Goal: Information Seeking & Learning: Learn about a topic

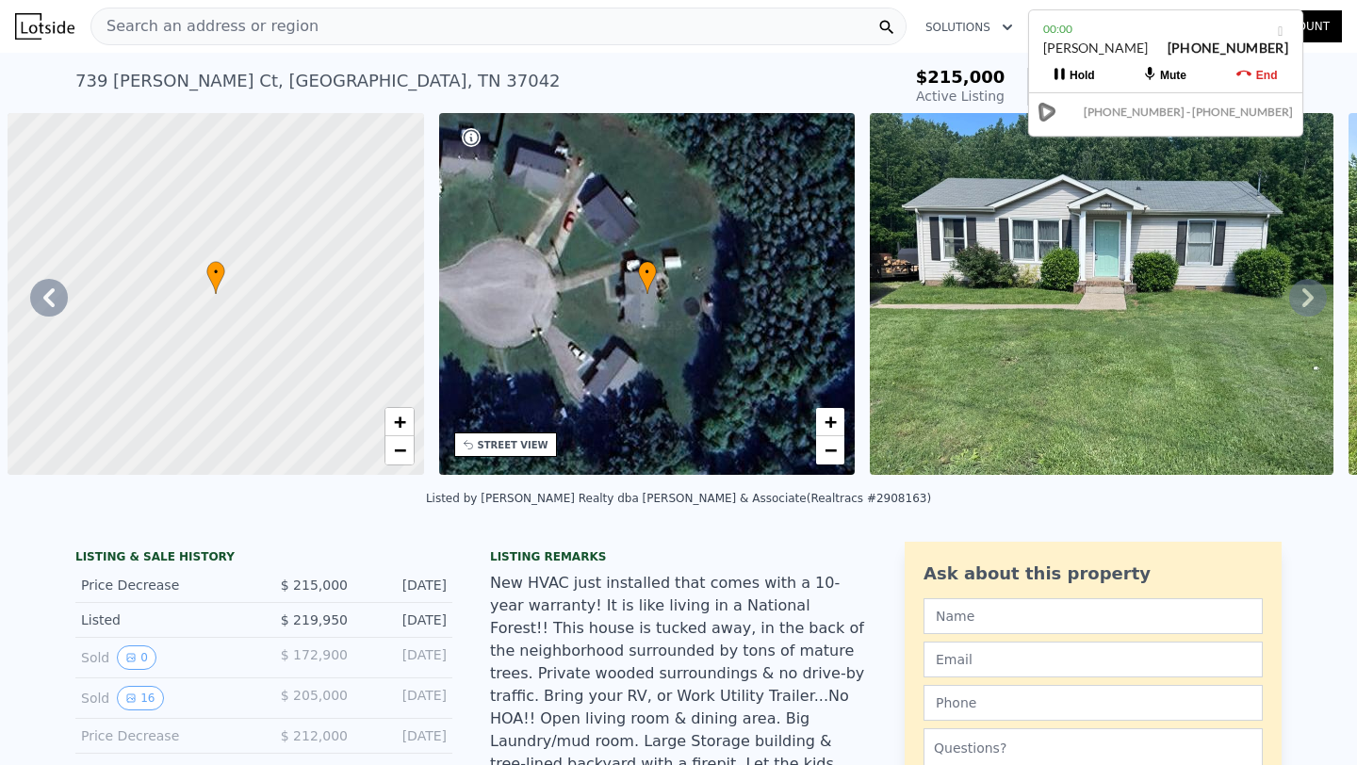
scroll to position [0, 2336]
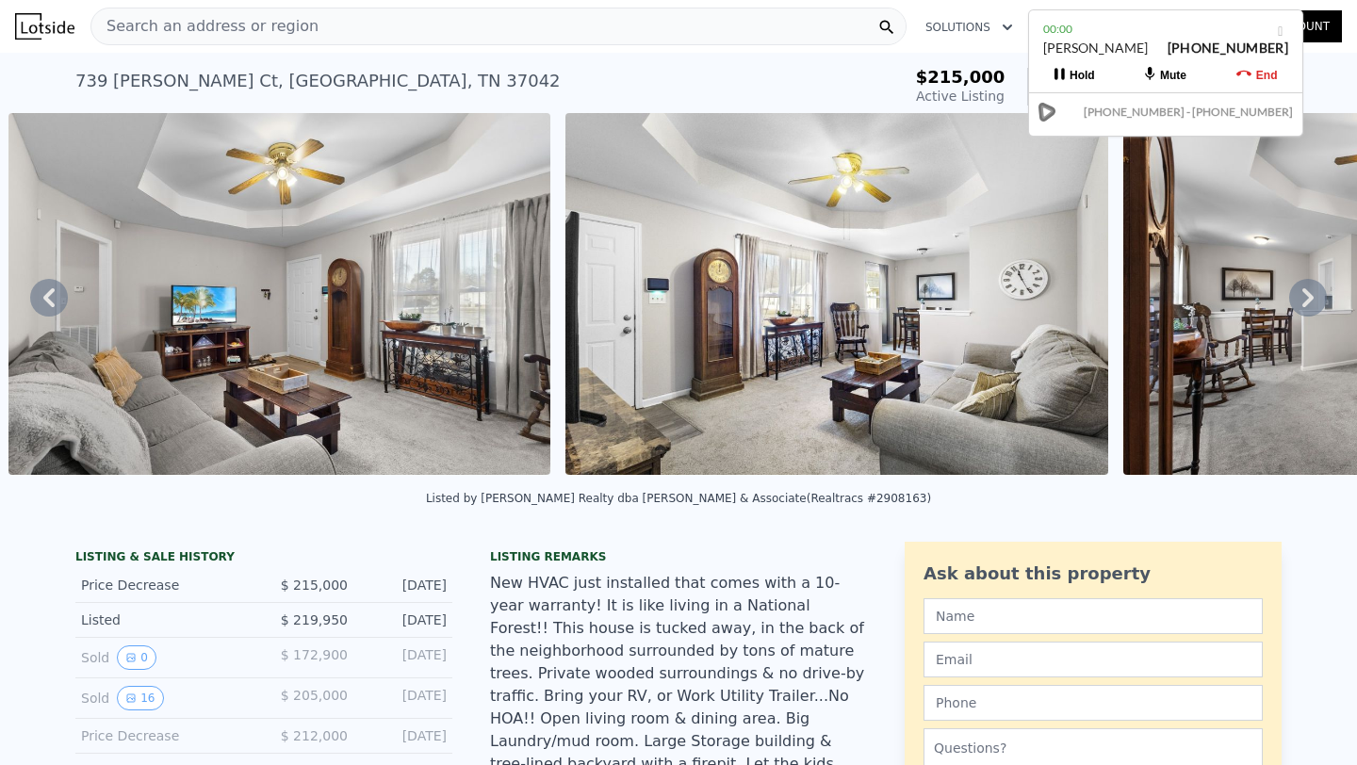
click at [667, 32] on div "Search an address or region" at bounding box center [498, 27] width 816 height 38
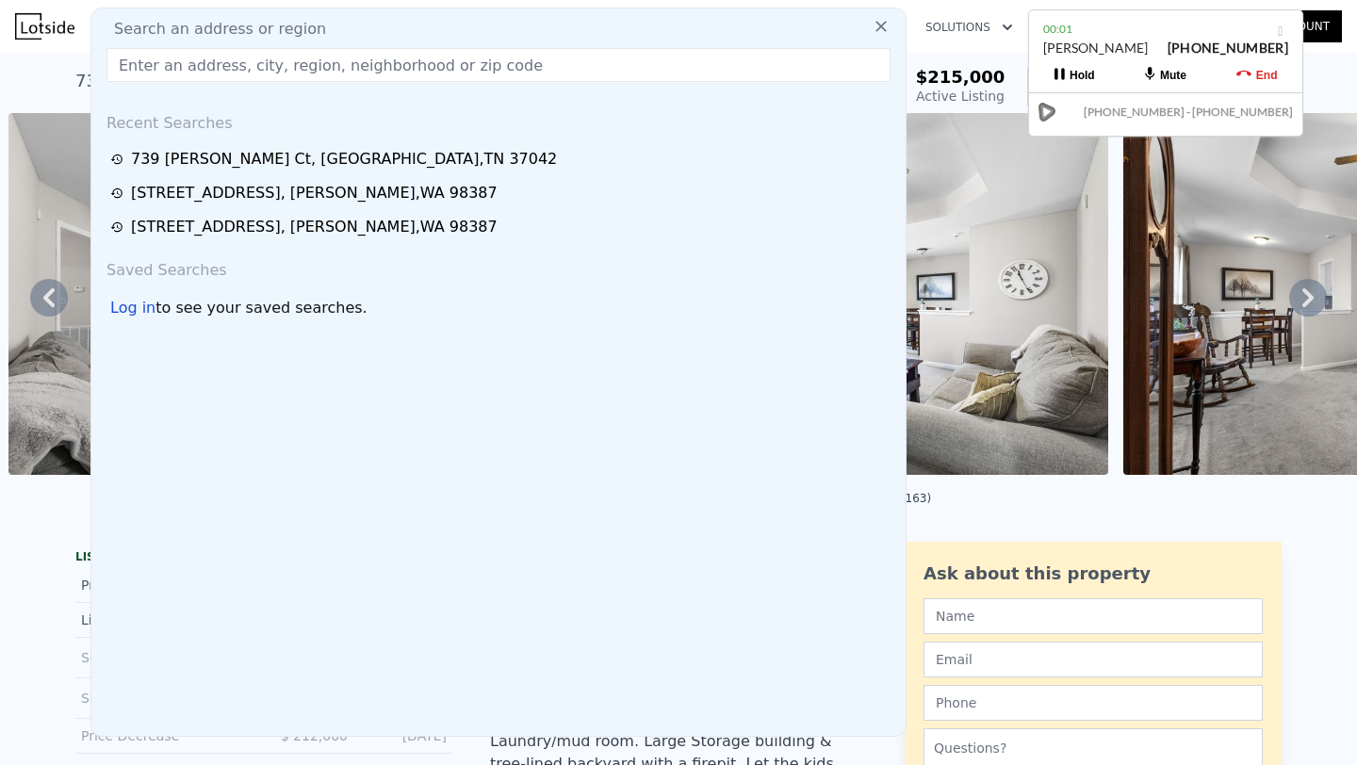
click at [1250, 74] on icon at bounding box center [1244, 74] width 15 height 6
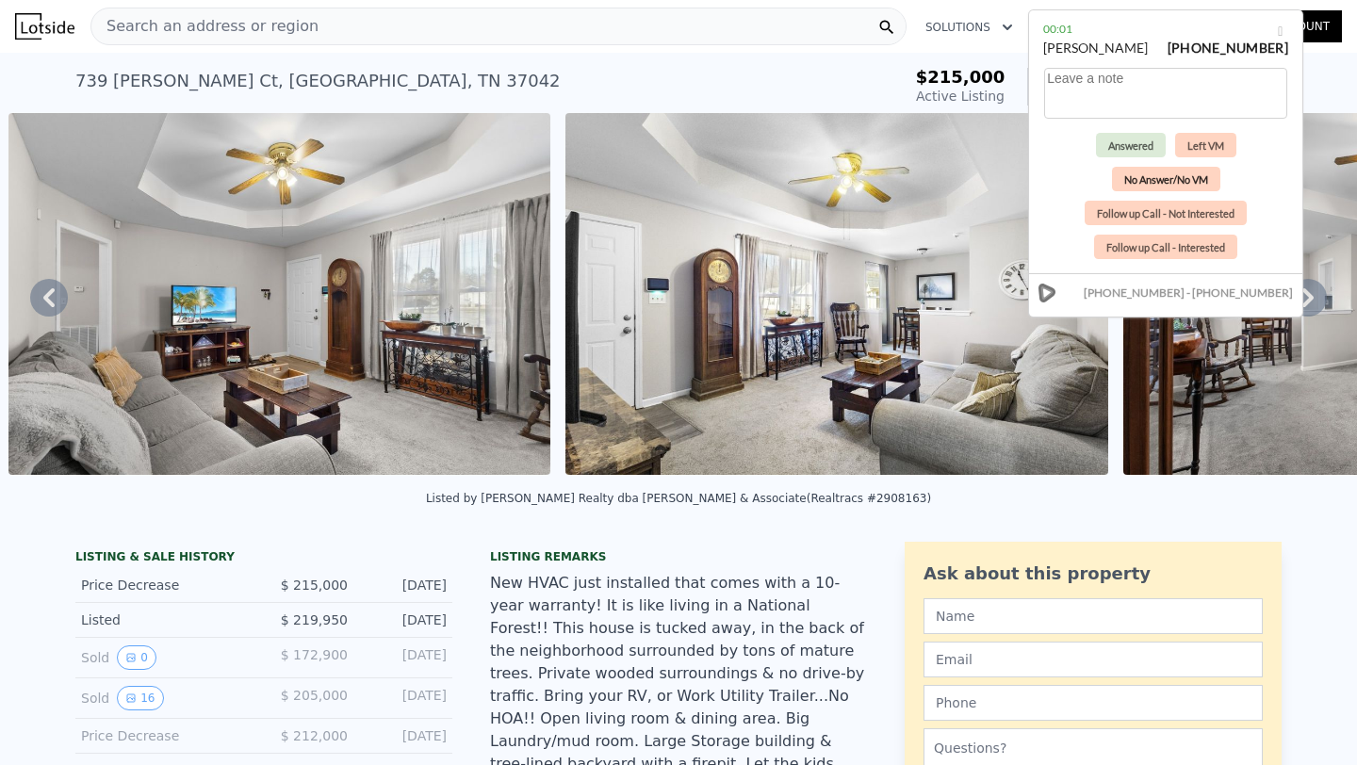
click at [1138, 179] on button "No Answer/No VM" at bounding box center [1166, 179] width 108 height 25
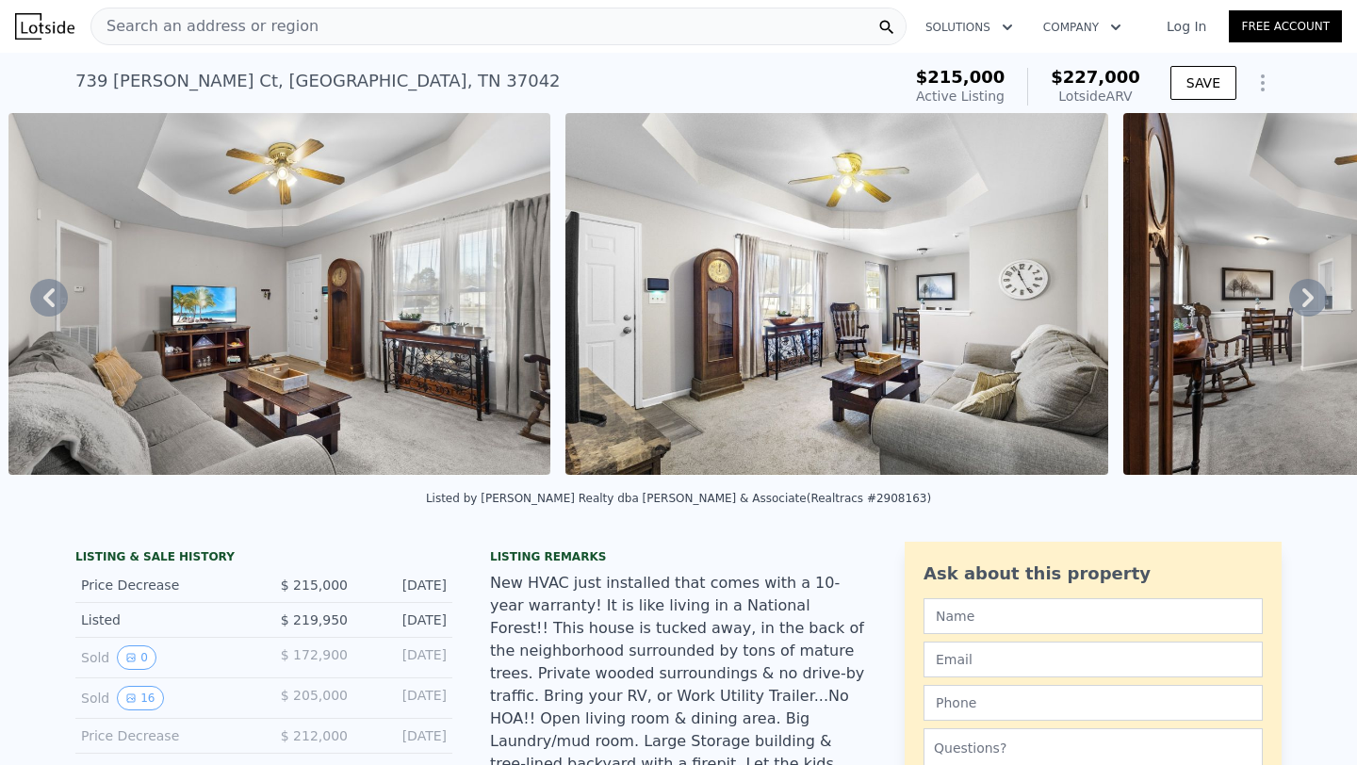
click at [326, 30] on div "Search an address or region" at bounding box center [498, 27] width 816 height 38
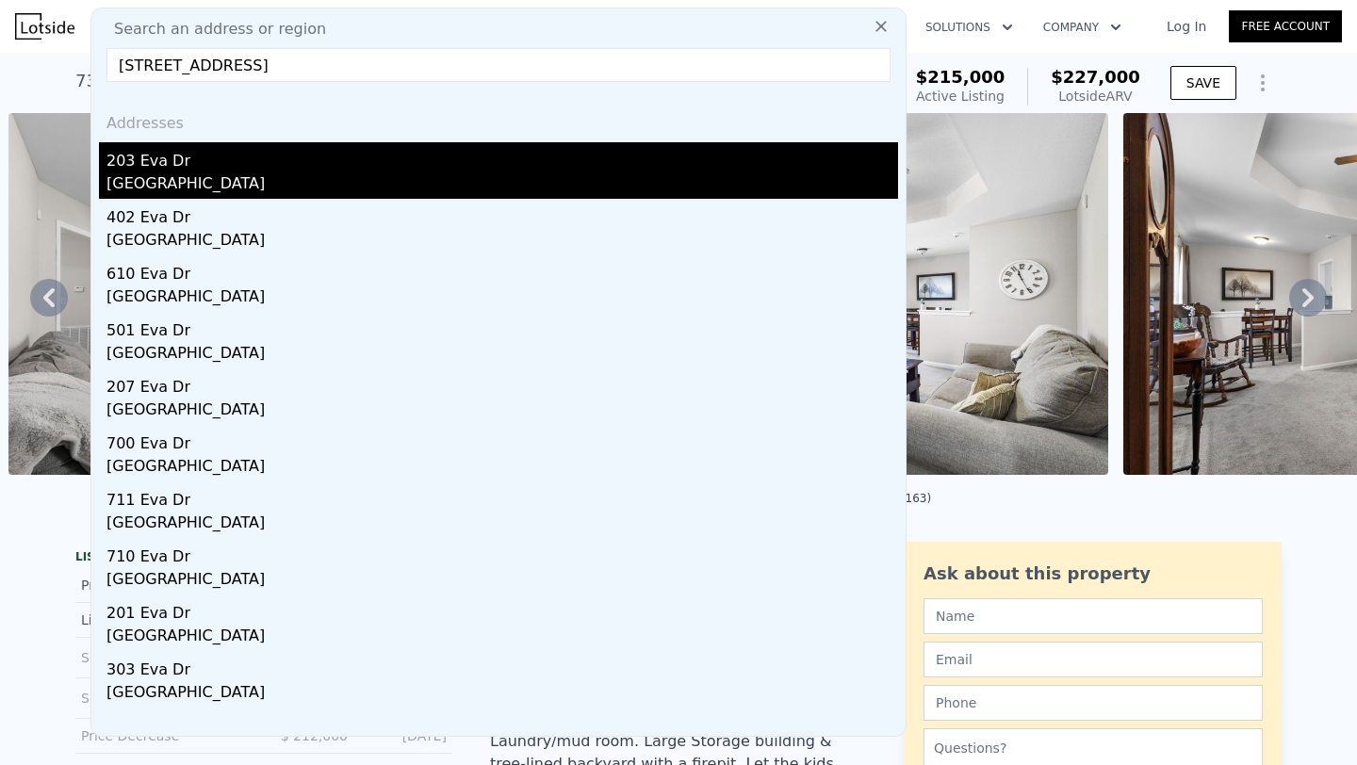
type input "[STREET_ADDRESS]"
click at [242, 165] on div "203 Eva Dr" at bounding box center [503, 157] width 792 height 30
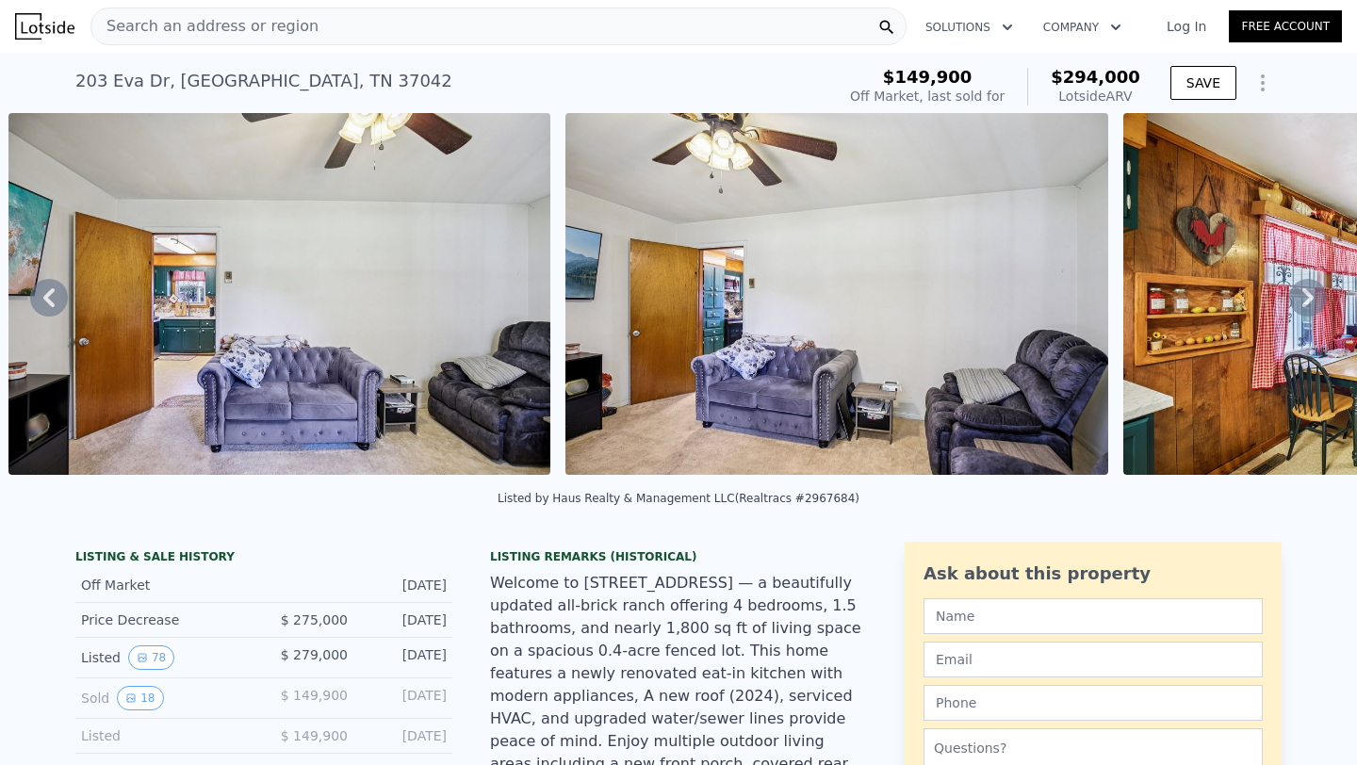
click at [536, 22] on div "Search an address or region" at bounding box center [498, 27] width 816 height 38
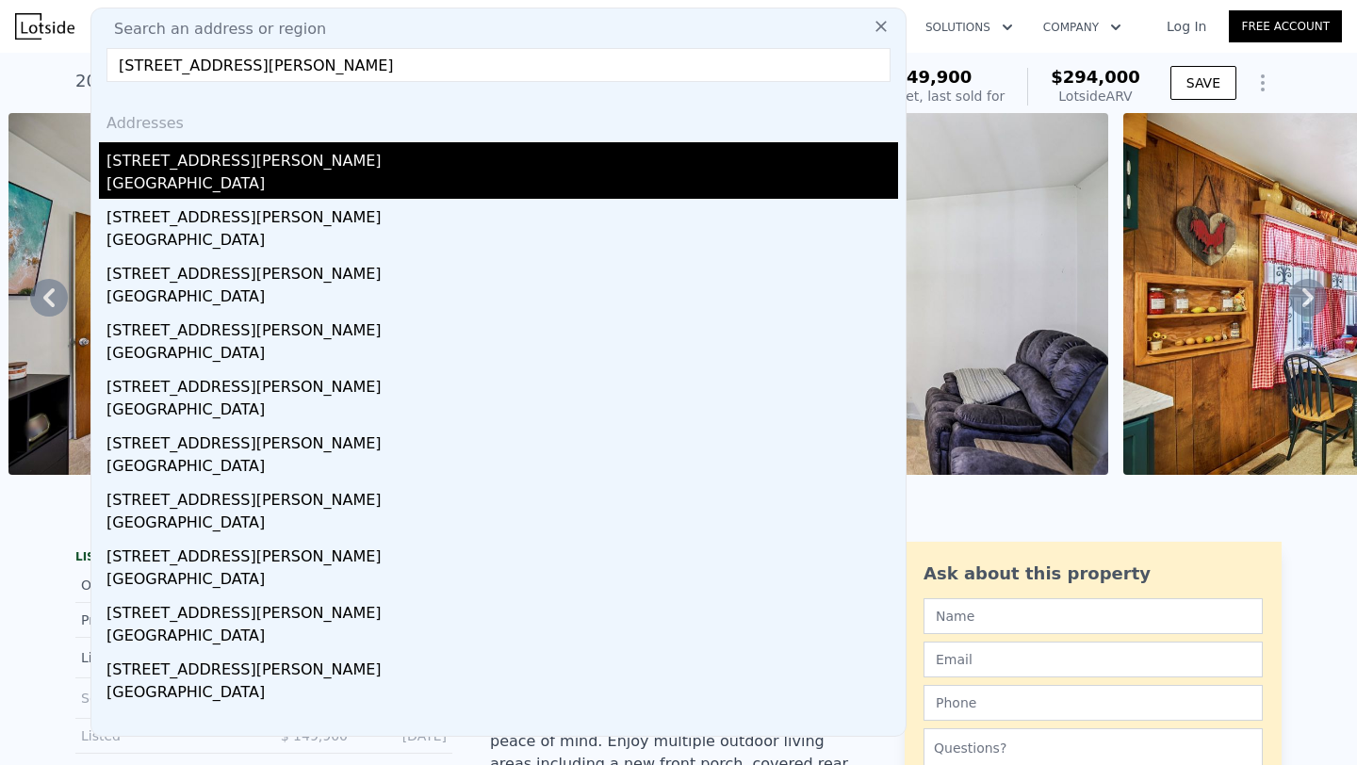
type input "[STREET_ADDRESS][PERSON_NAME]"
click at [444, 169] on div "[STREET_ADDRESS][PERSON_NAME]" at bounding box center [503, 157] width 792 height 30
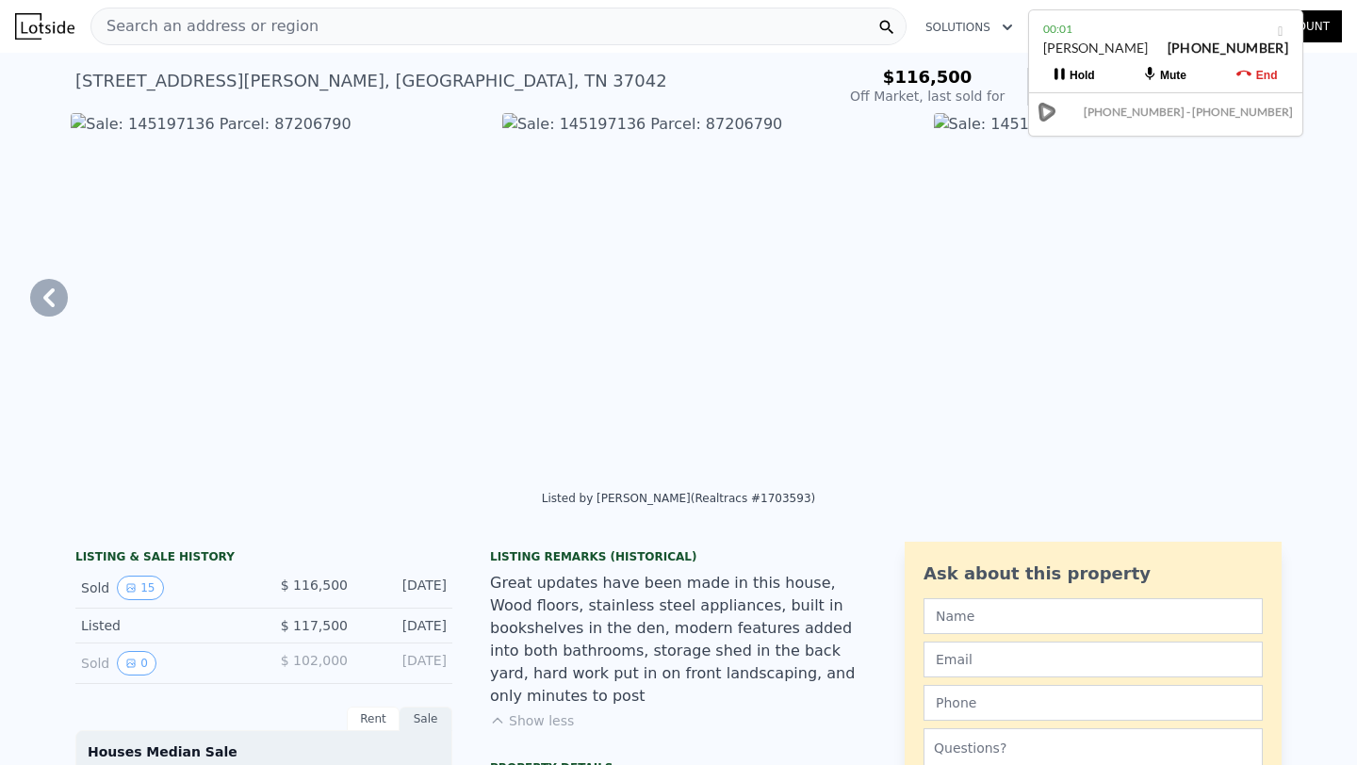
click at [527, 21] on div "Search an address or region" at bounding box center [498, 27] width 816 height 38
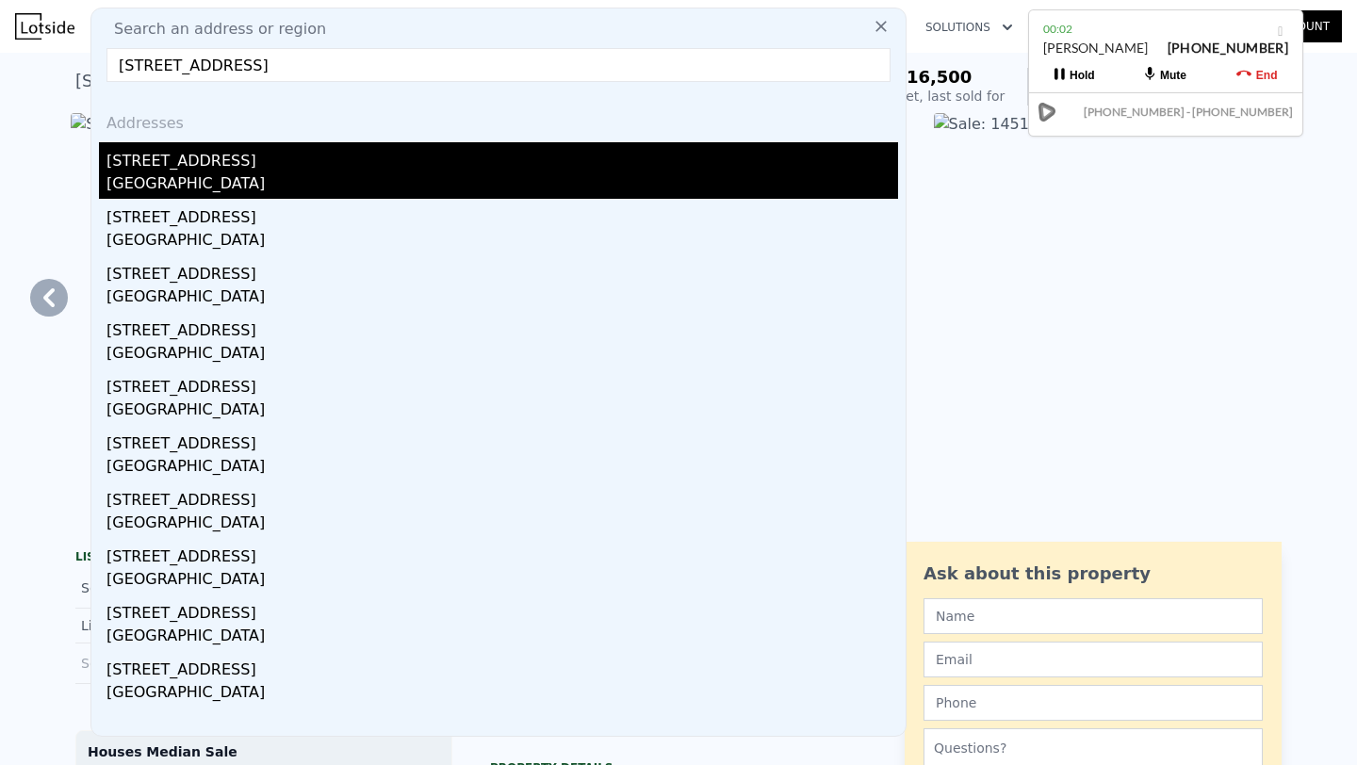
type input "[STREET_ADDRESS]"
click at [298, 161] on div "[STREET_ADDRESS]" at bounding box center [503, 157] width 792 height 30
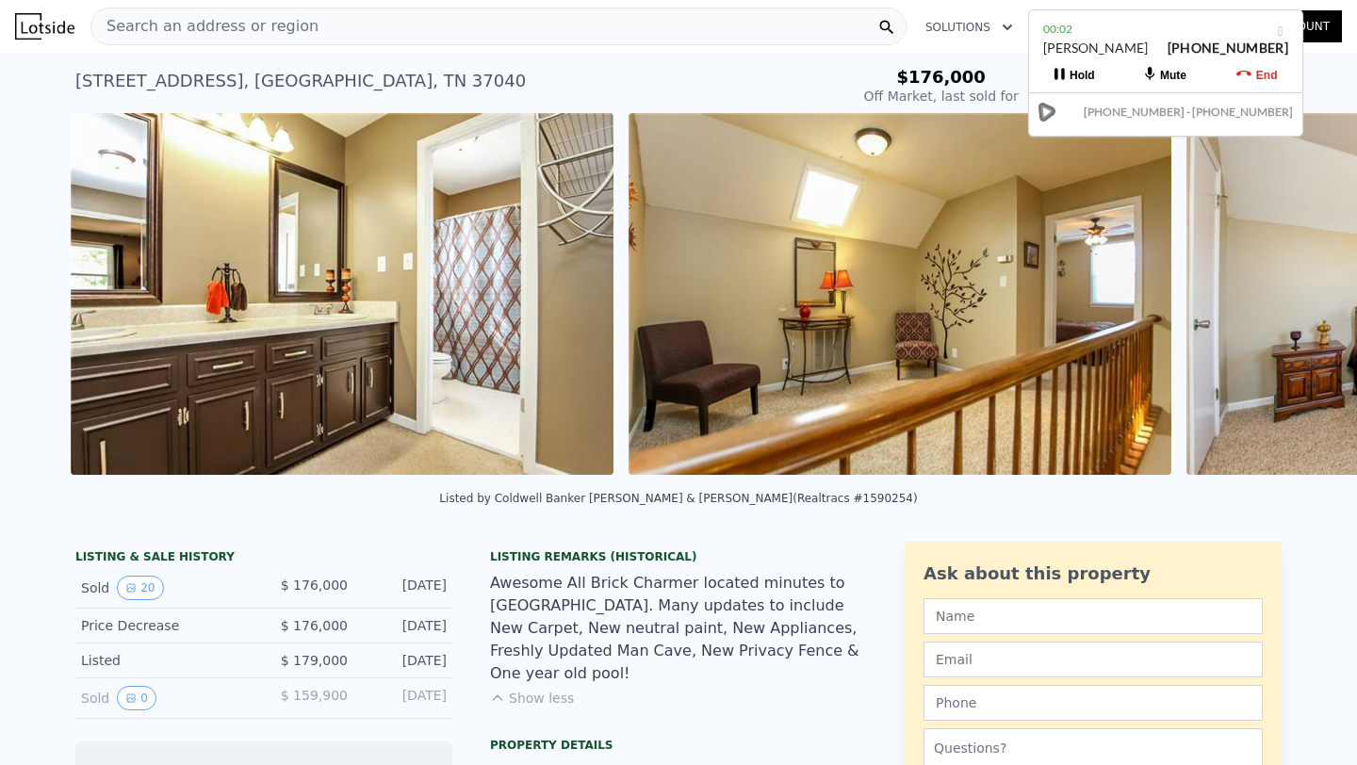
scroll to position [0, 6039]
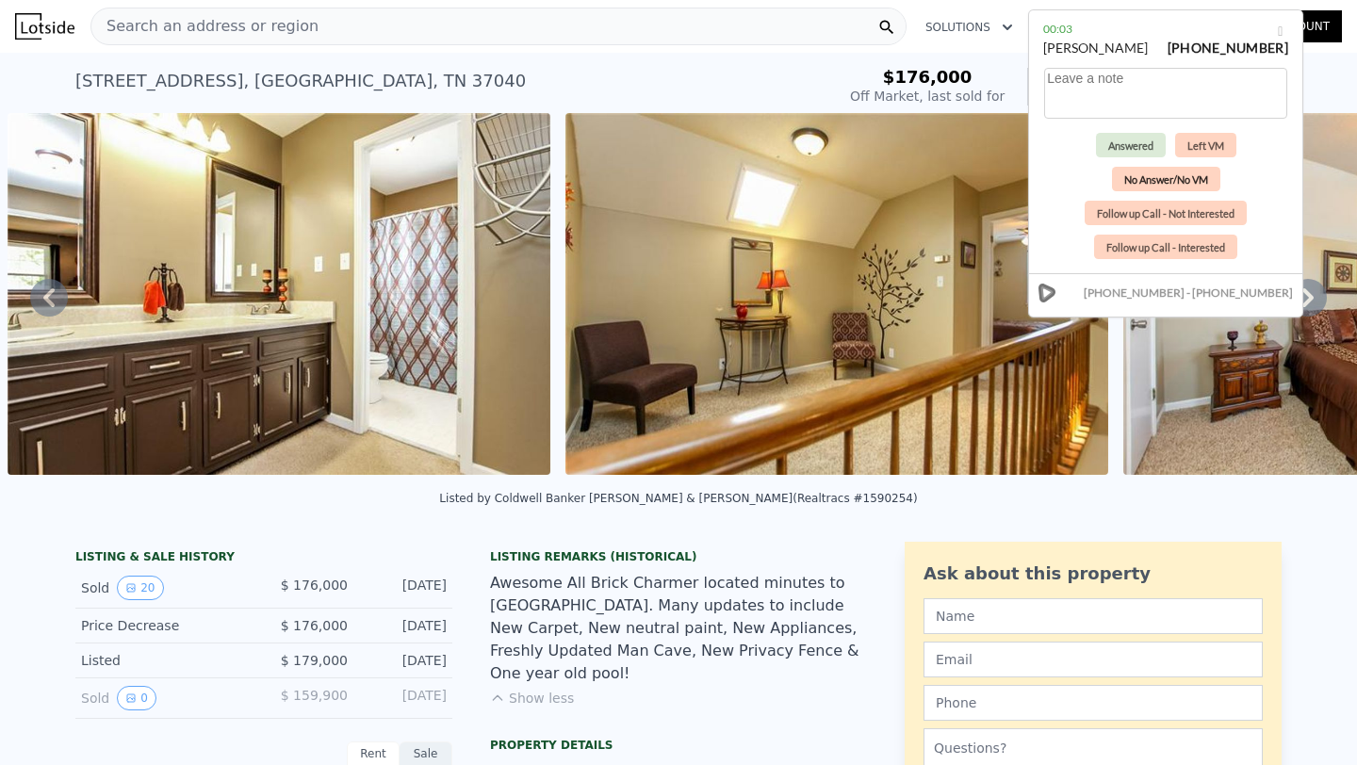
click at [1150, 181] on button "No Answer/No VM" at bounding box center [1166, 179] width 108 height 25
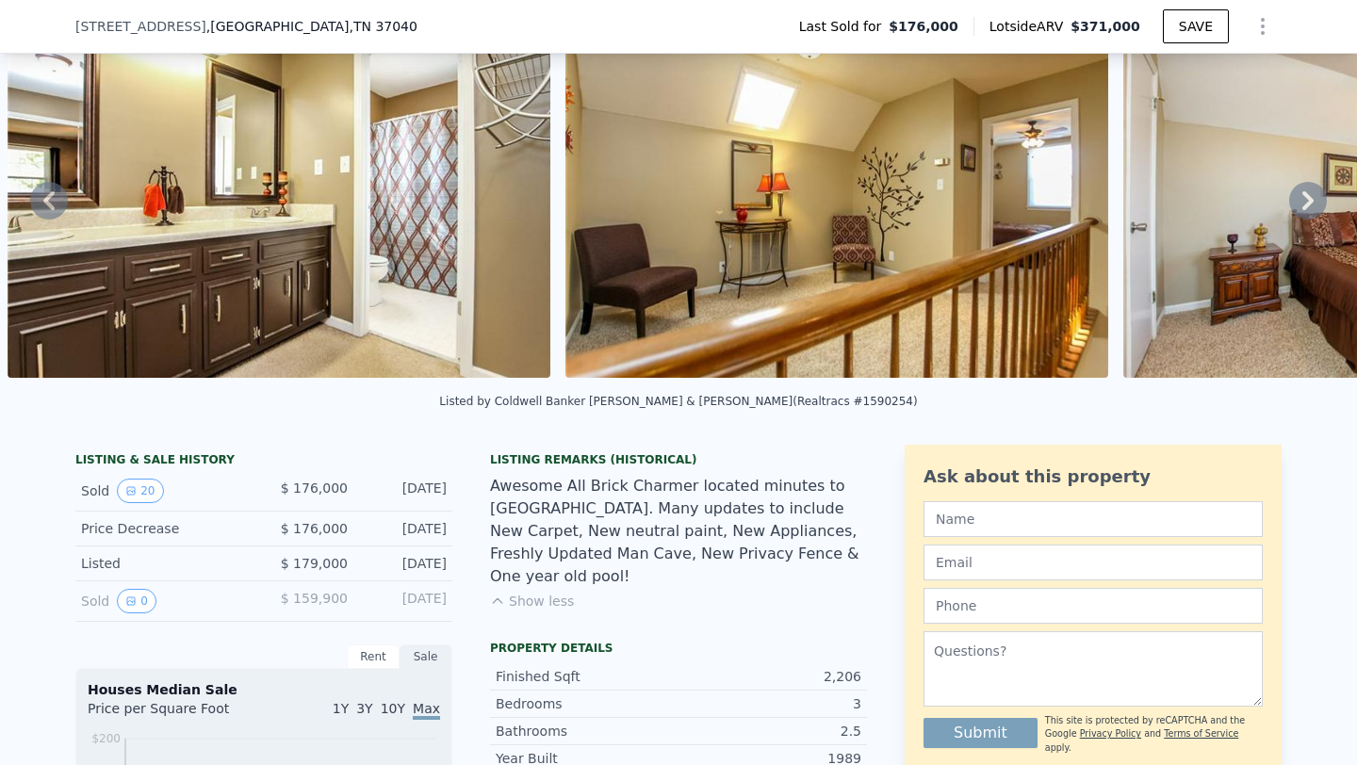
scroll to position [0, 0]
